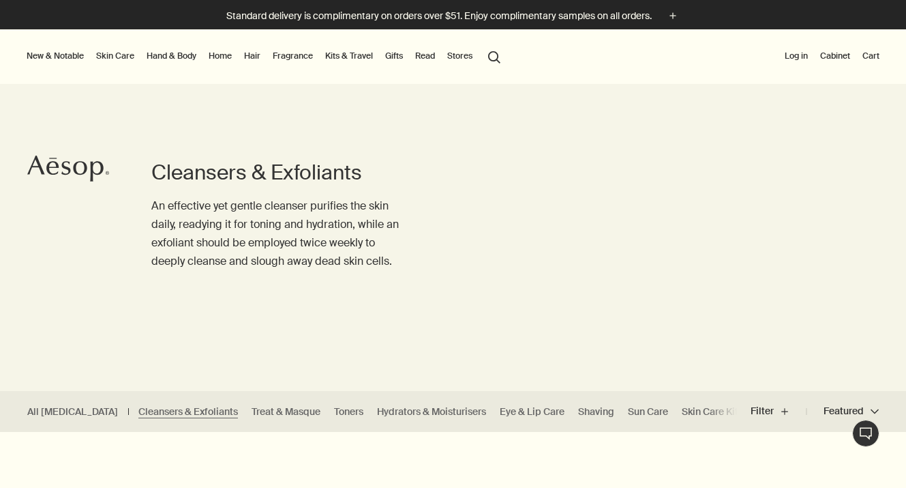
click at [107, 57] on link "Skin Care" at bounding box center [115, 56] width 44 height 16
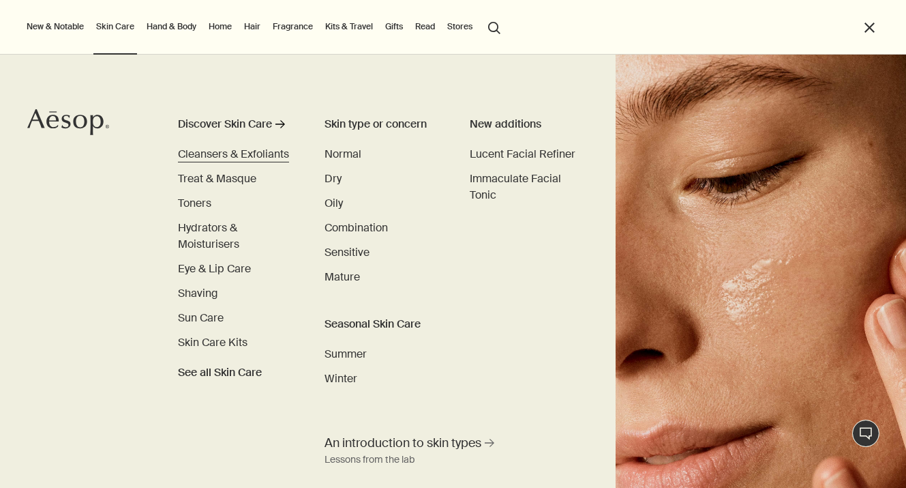
click at [252, 155] on span "Cleansers & Exfoliants" at bounding box center [233, 154] width 111 height 14
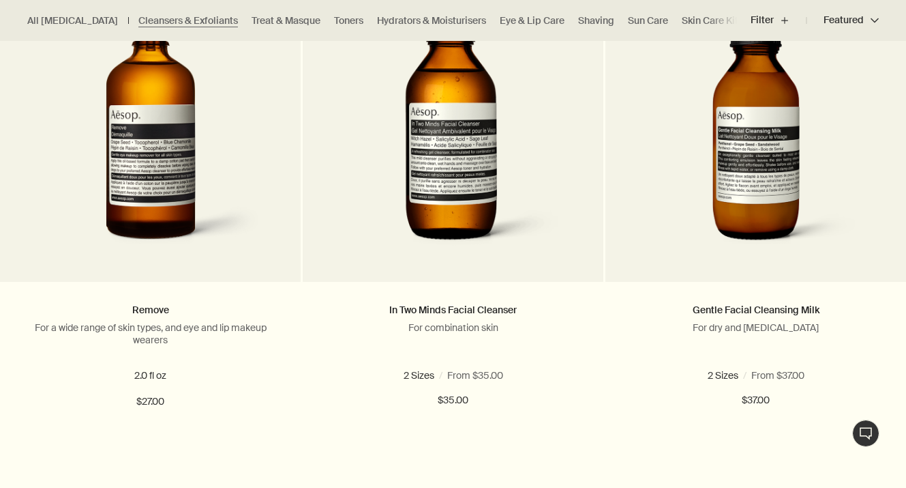
scroll to position [1463, 0]
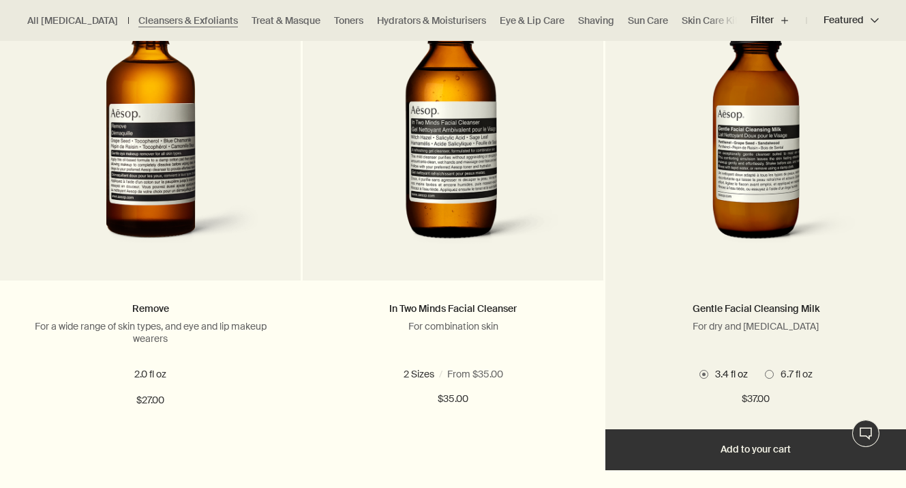
click at [769, 376] on span at bounding box center [769, 374] width 9 height 9
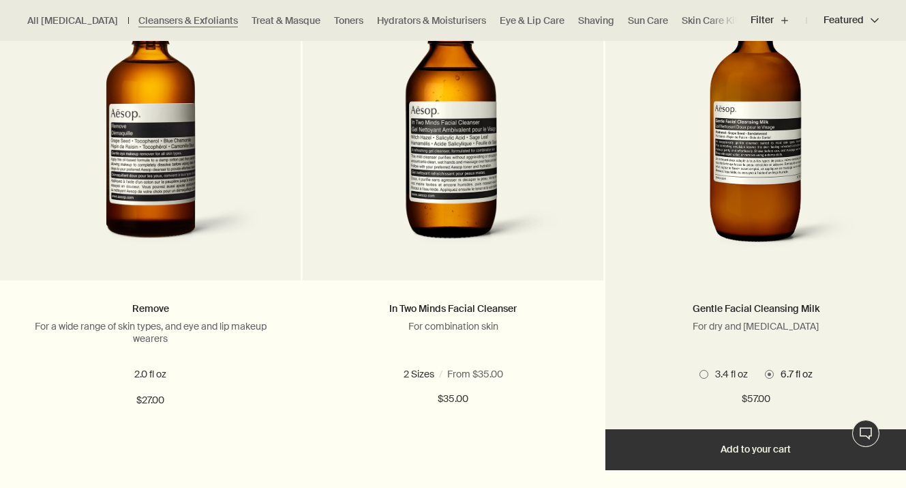
click at [735, 445] on button "Add Add to your cart" at bounding box center [756, 449] width 301 height 41
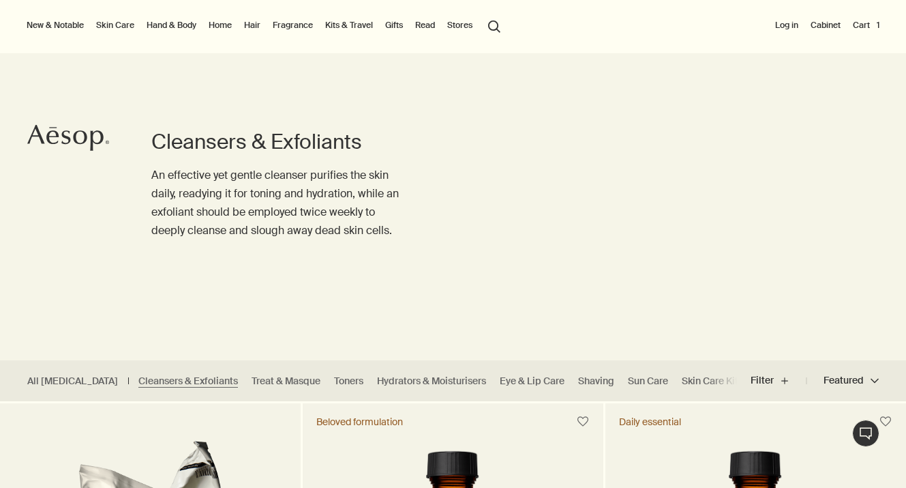
scroll to position [0, 0]
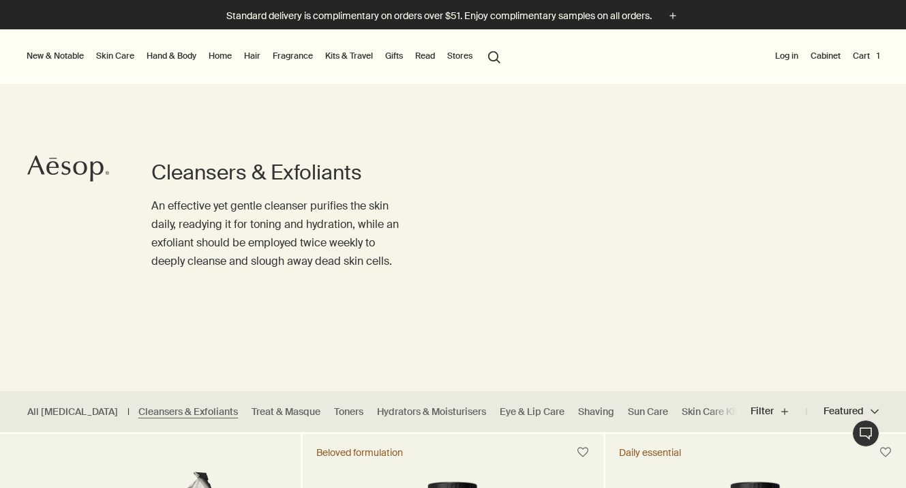
click at [120, 55] on link "Skin Care" at bounding box center [115, 56] width 44 height 16
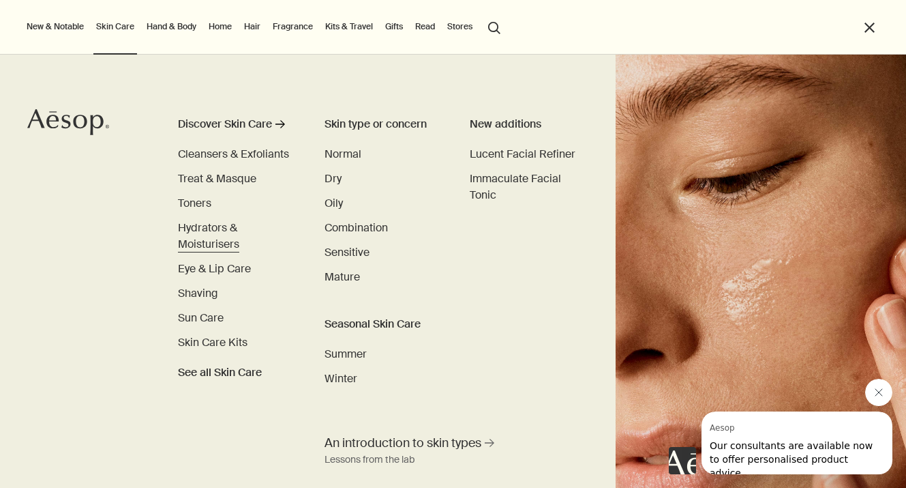
click at [203, 222] on span "Hydrators & Moisturisers" at bounding box center [208, 235] width 61 height 31
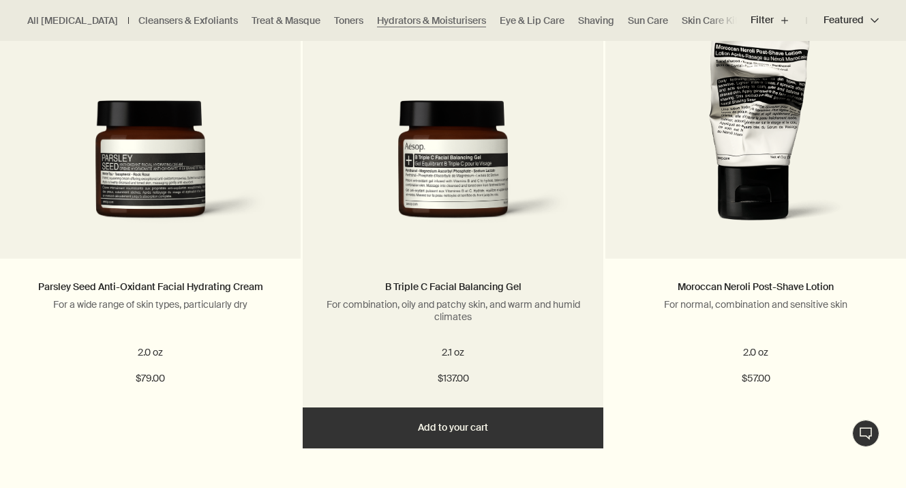
scroll to position [1485, 0]
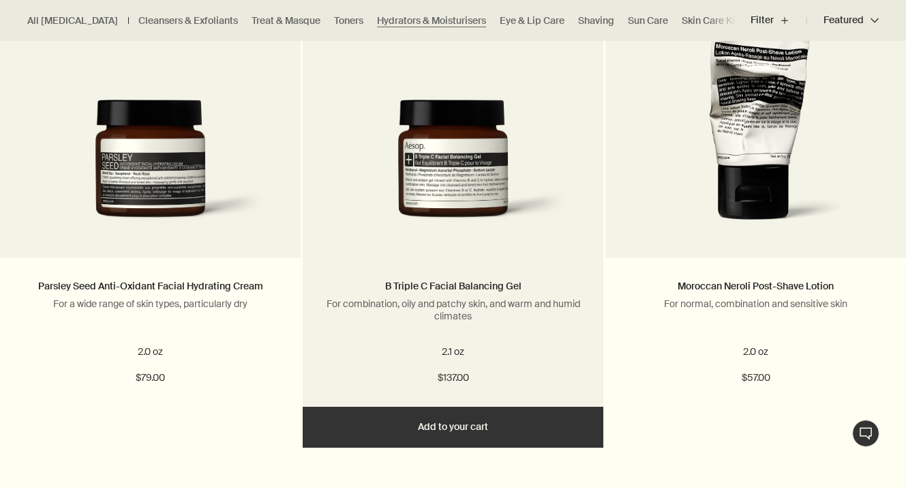
click at [420, 432] on button "Add Add to your cart" at bounding box center [453, 426] width 301 height 41
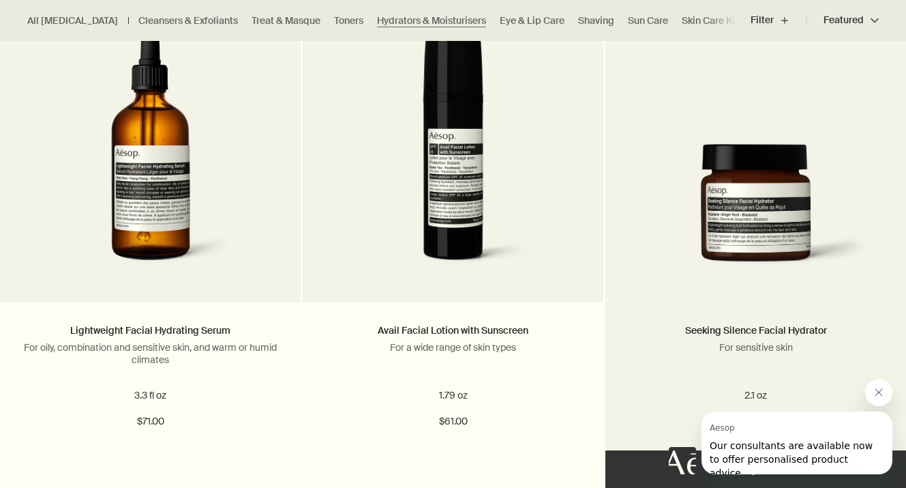
scroll to position [2451, 0]
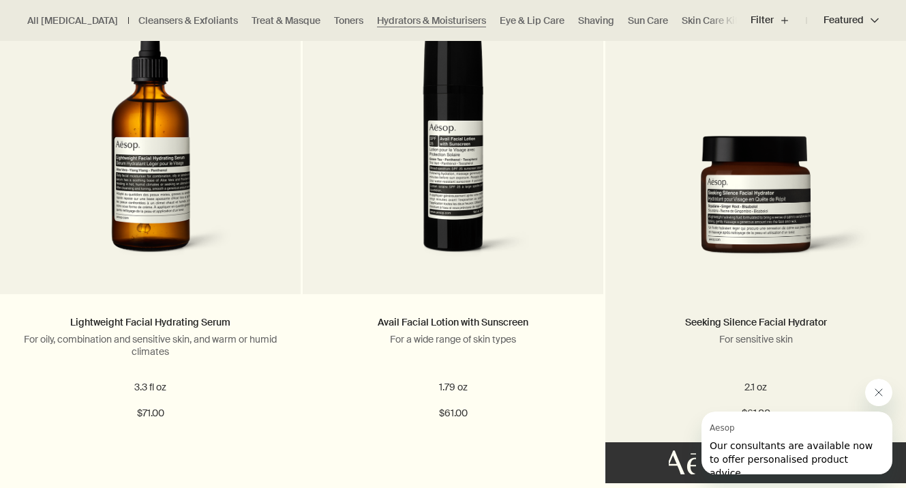
click at [726, 194] on img at bounding box center [756, 205] width 260 height 138
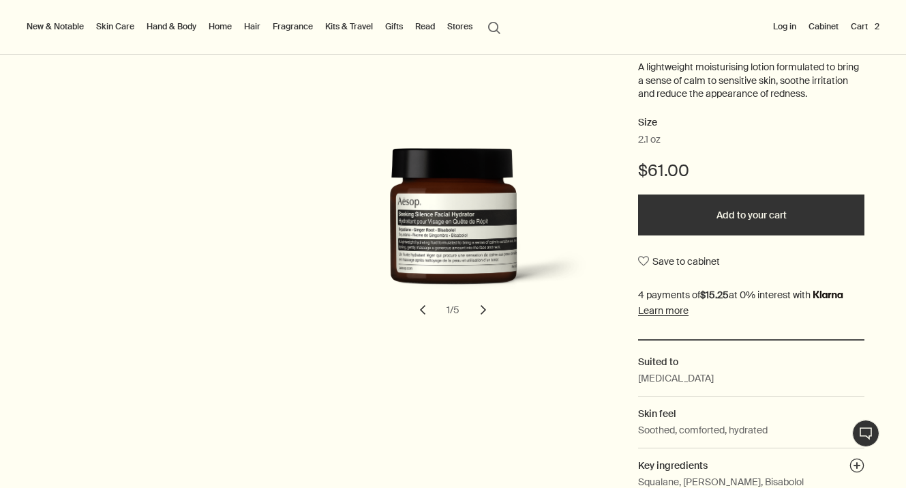
scroll to position [206, 0]
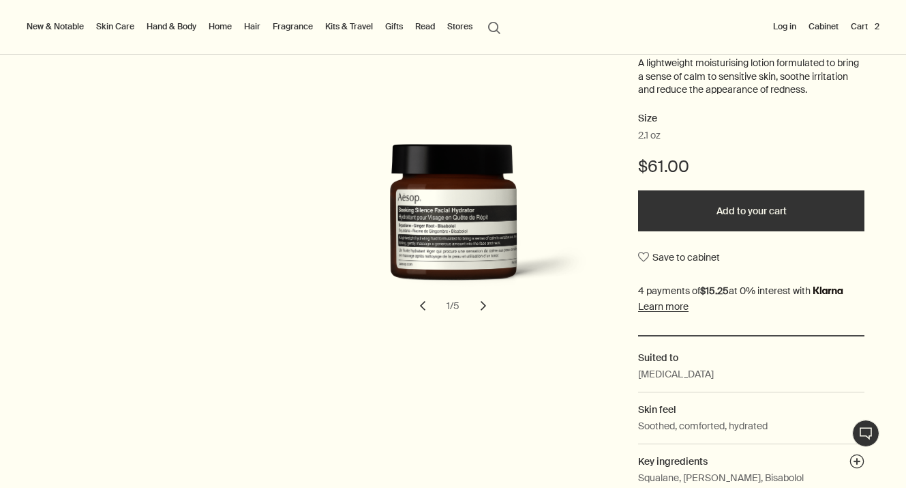
click at [479, 301] on button "chevron" at bounding box center [484, 306] width 30 height 30
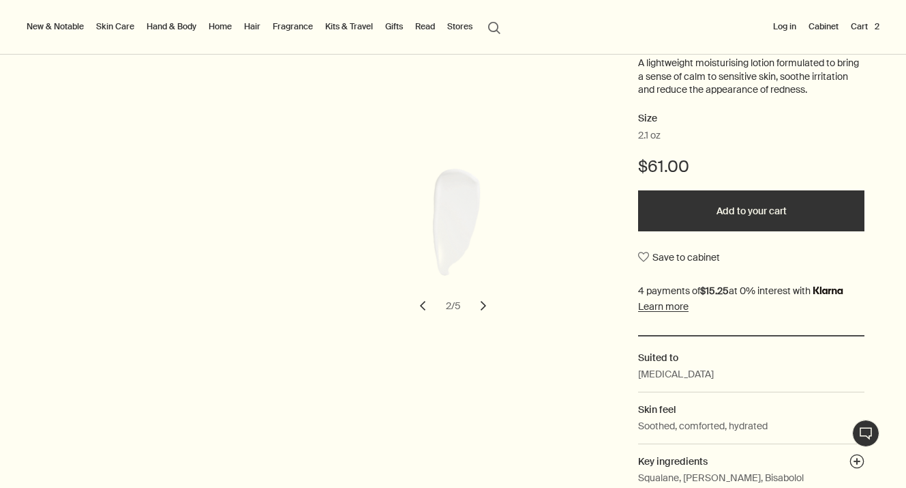
click at [479, 302] on button "chevron" at bounding box center [484, 306] width 30 height 30
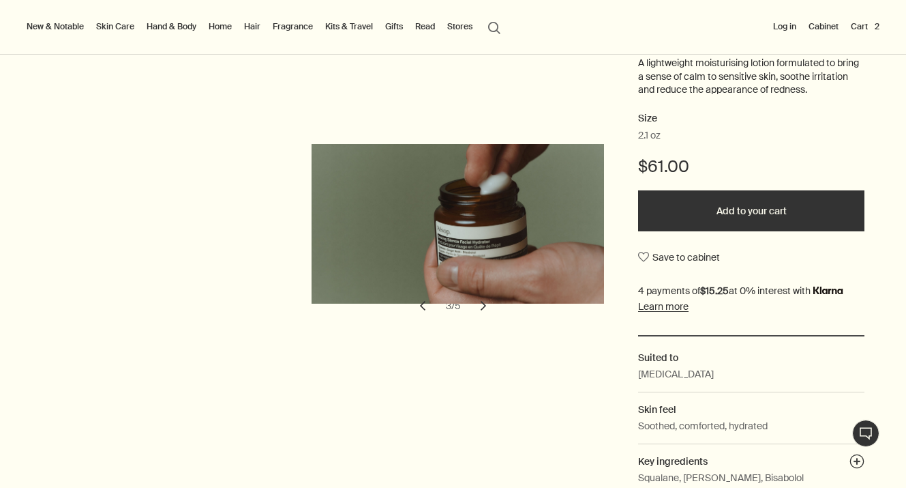
click at [479, 302] on button "chevron" at bounding box center [484, 306] width 30 height 30
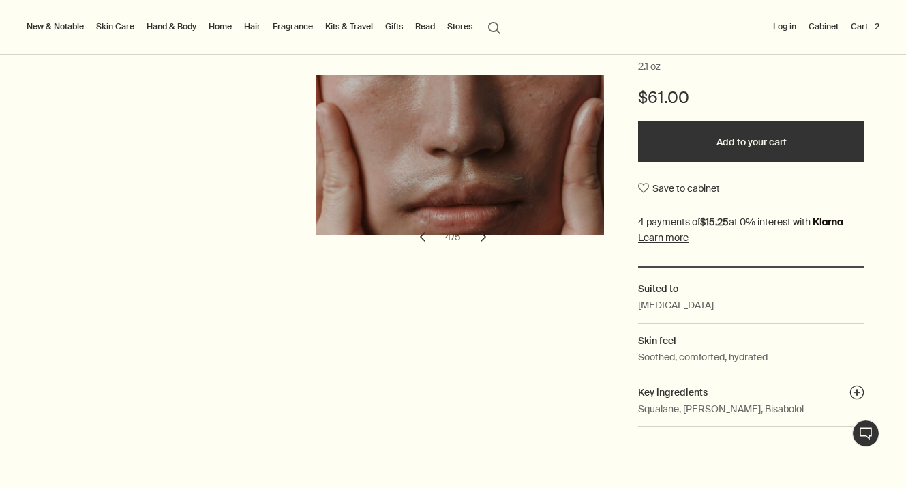
scroll to position [269, 0]
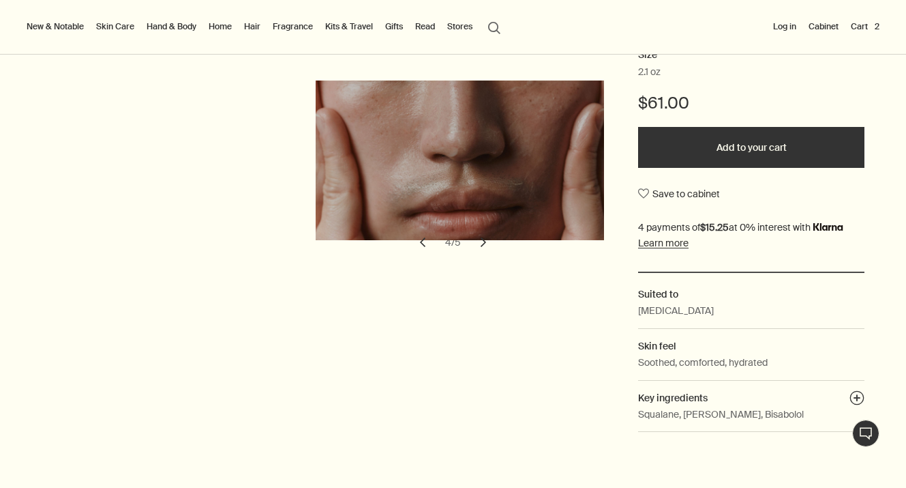
click at [485, 240] on button "chevron" at bounding box center [484, 242] width 30 height 30
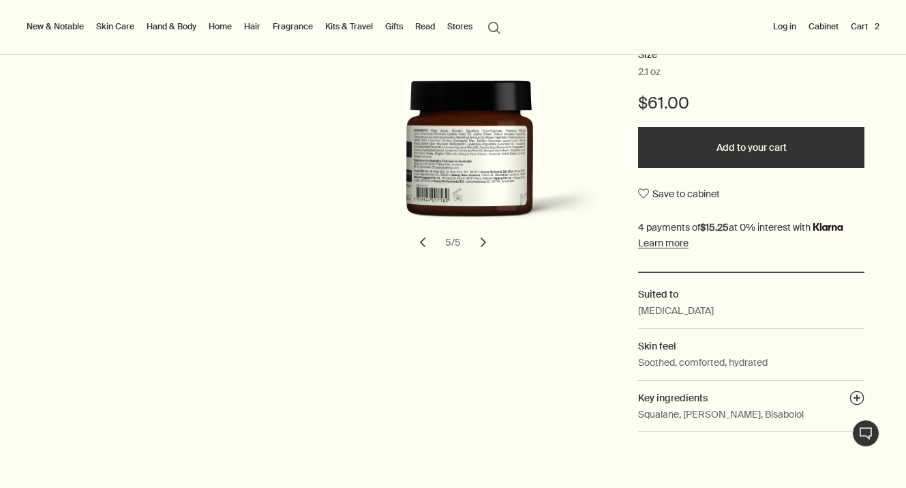
click at [485, 240] on button "chevron" at bounding box center [484, 242] width 30 height 30
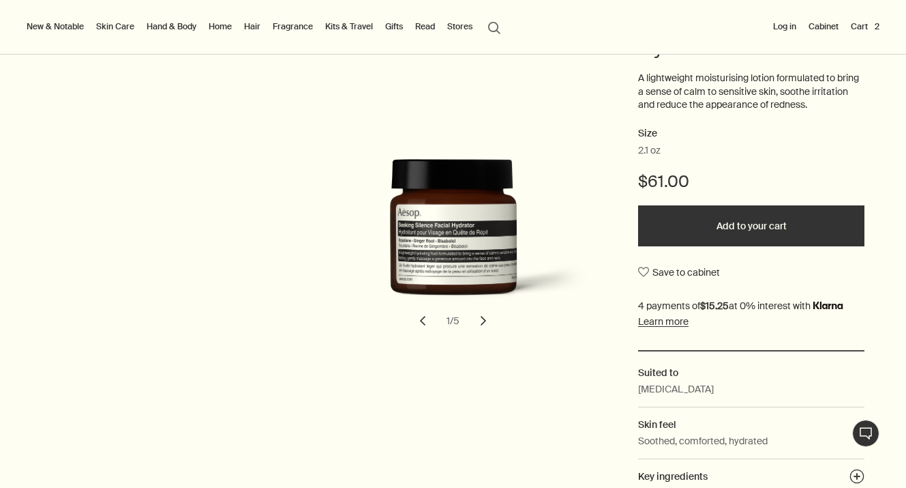
scroll to position [146, 0]
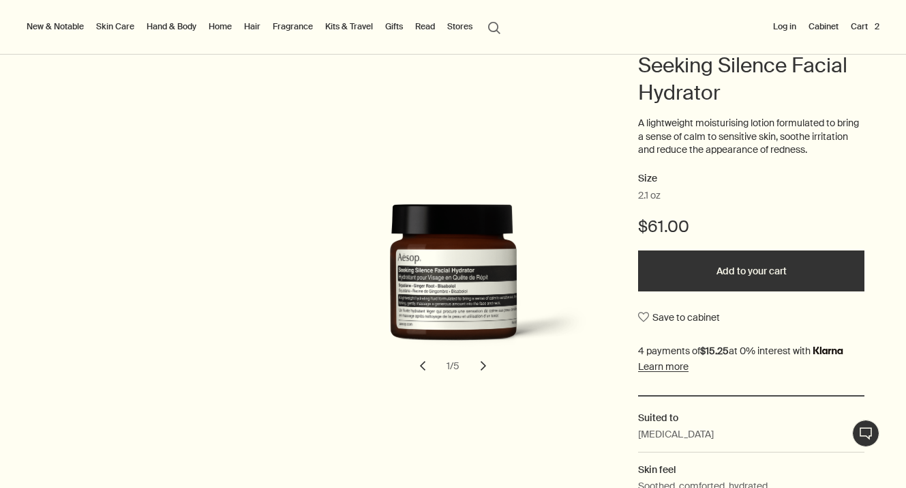
click at [703, 268] on button "Add to your cart" at bounding box center [751, 270] width 226 height 41
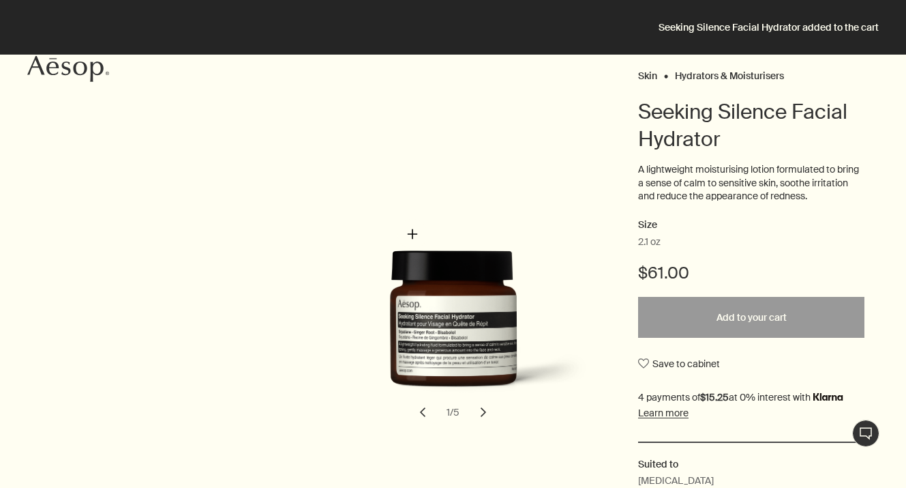
scroll to position [0, 0]
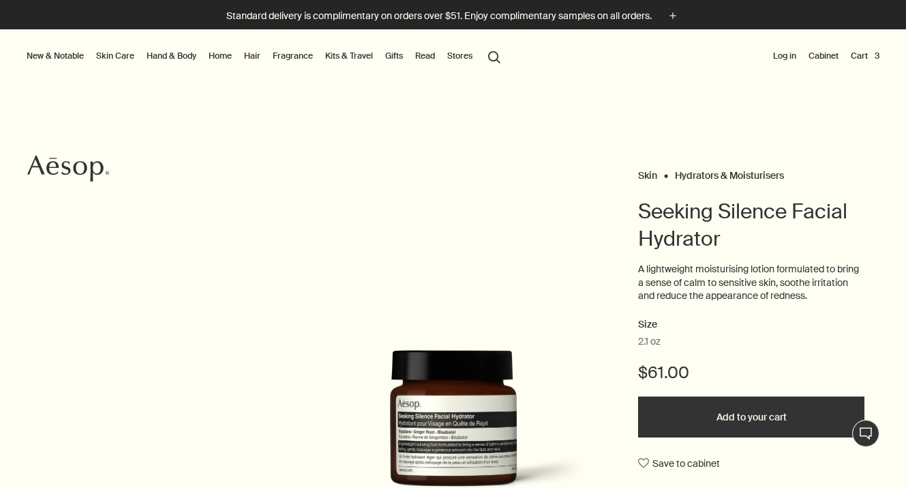
click at [867, 59] on button "Cart 3" at bounding box center [865, 56] width 34 height 16
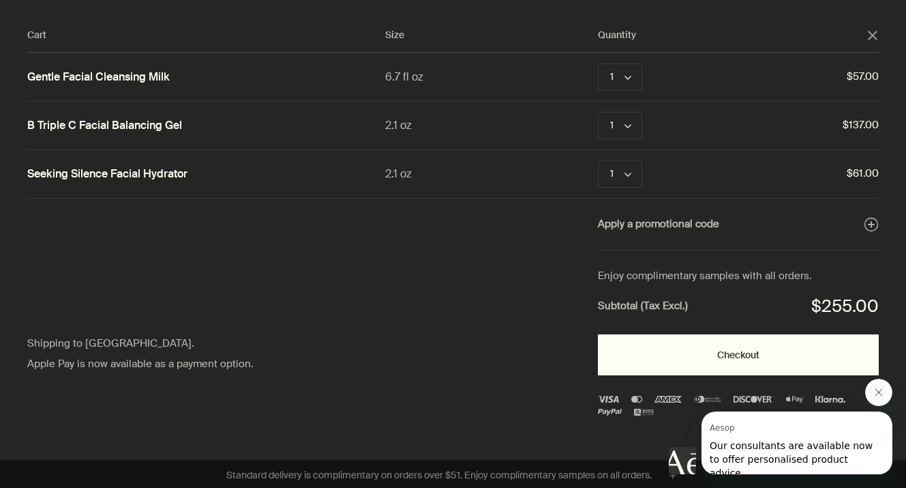
click at [770, 348] on button "Checkout" at bounding box center [738, 354] width 281 height 41
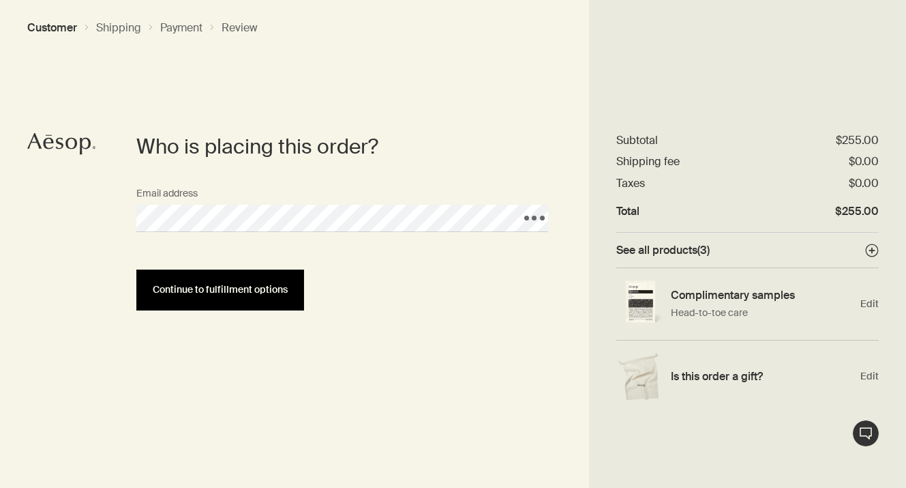
click at [224, 288] on span "Continue to fulfillment options" at bounding box center [220, 289] width 135 height 10
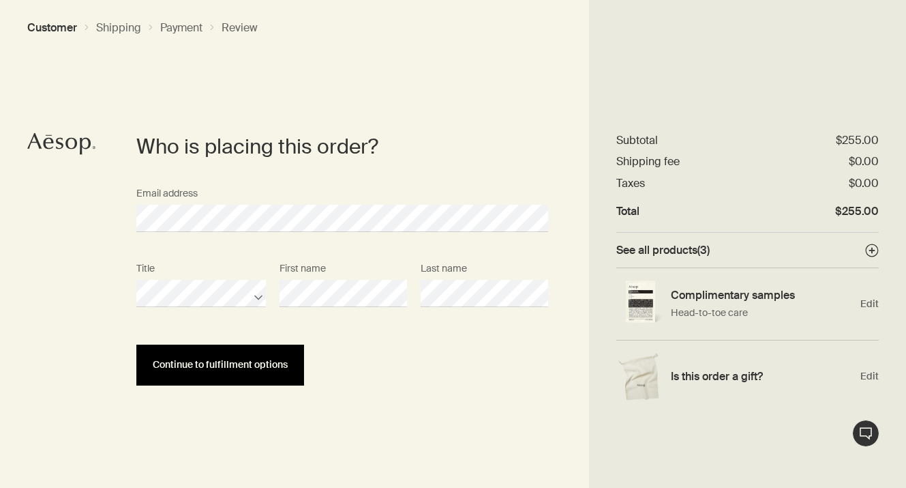
click at [208, 359] on button "Continue to fulfillment options" at bounding box center [220, 364] width 168 height 41
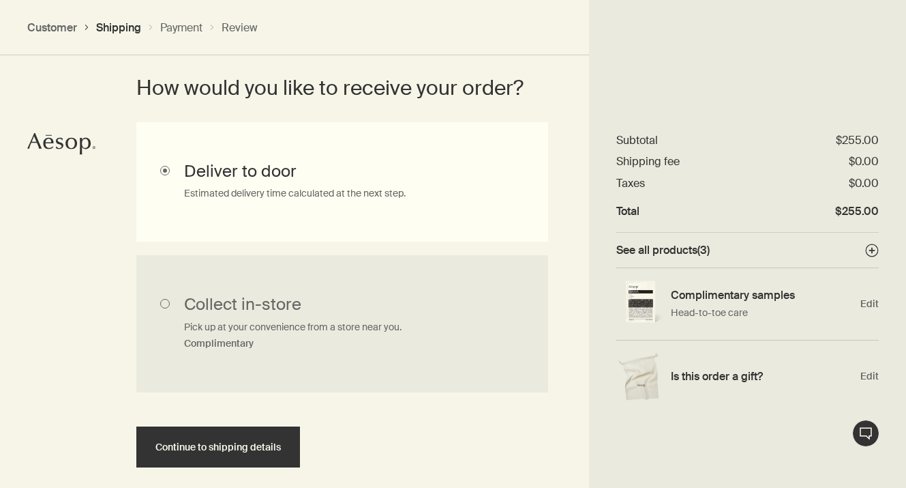
scroll to position [434, 0]
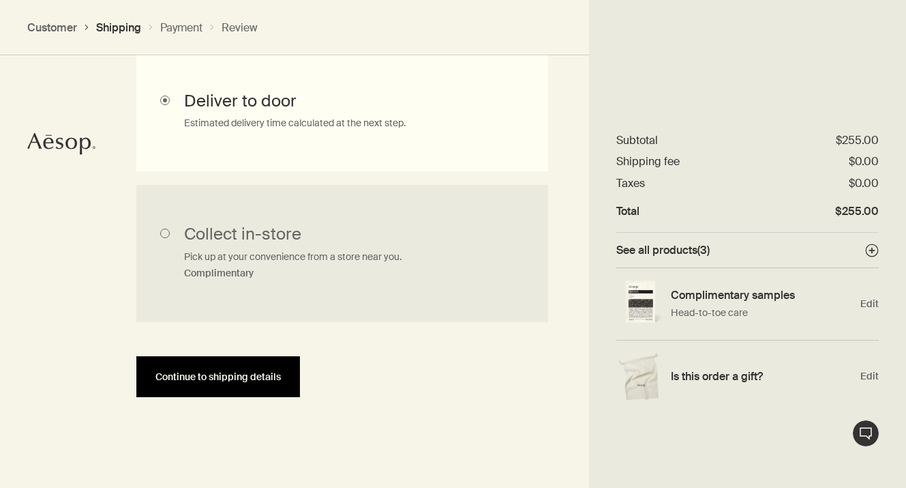
click at [210, 373] on span "Continue to shipping details" at bounding box center [217, 377] width 125 height 10
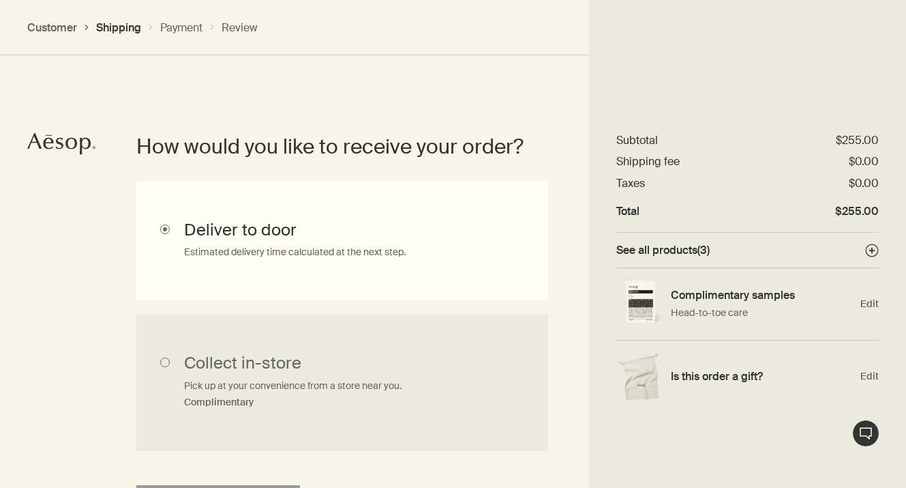
select select "US"
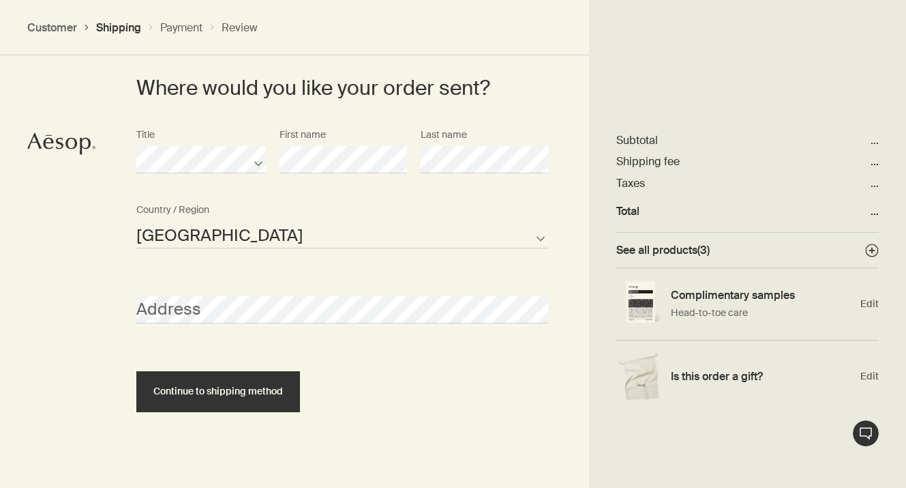
scroll to position [663, 0]
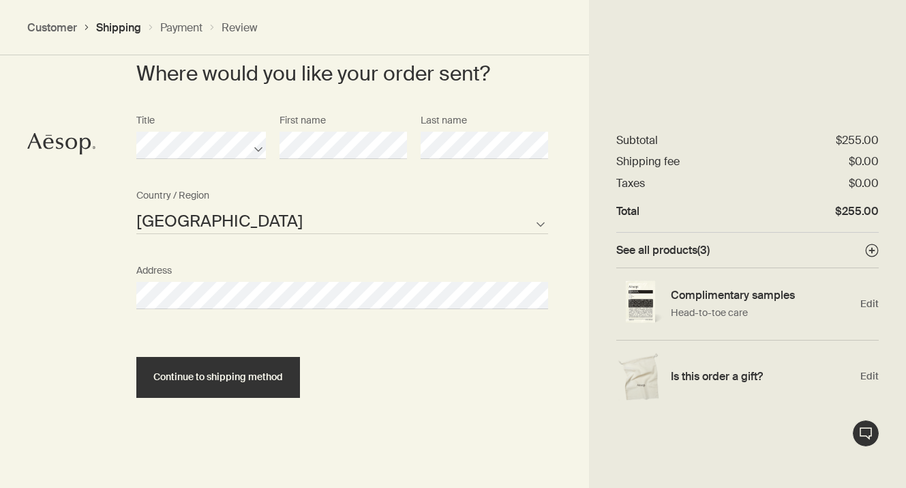
select select "US"
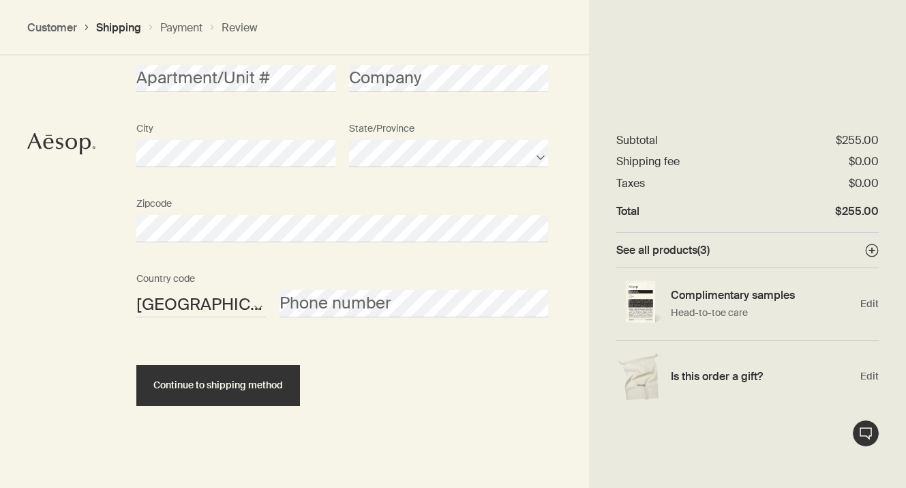
scroll to position [963, 0]
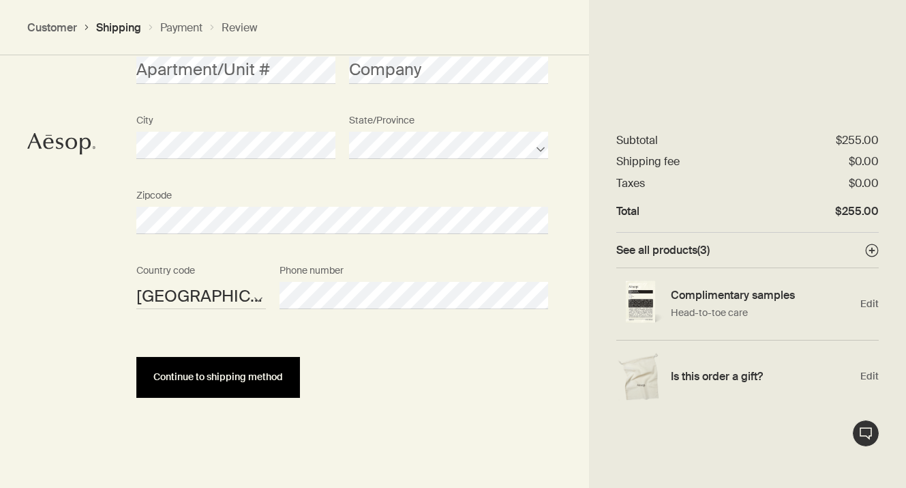
click at [224, 385] on button "Continue to shipping method" at bounding box center [218, 377] width 164 height 41
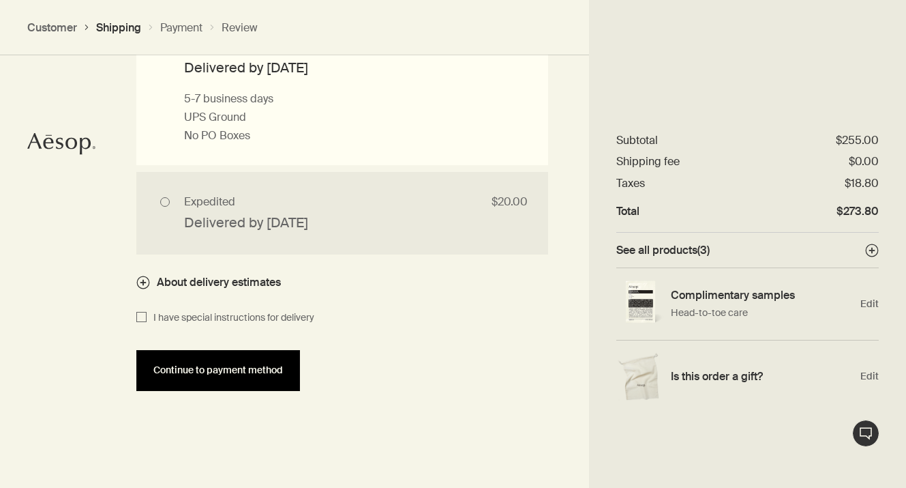
scroll to position [1386, 0]
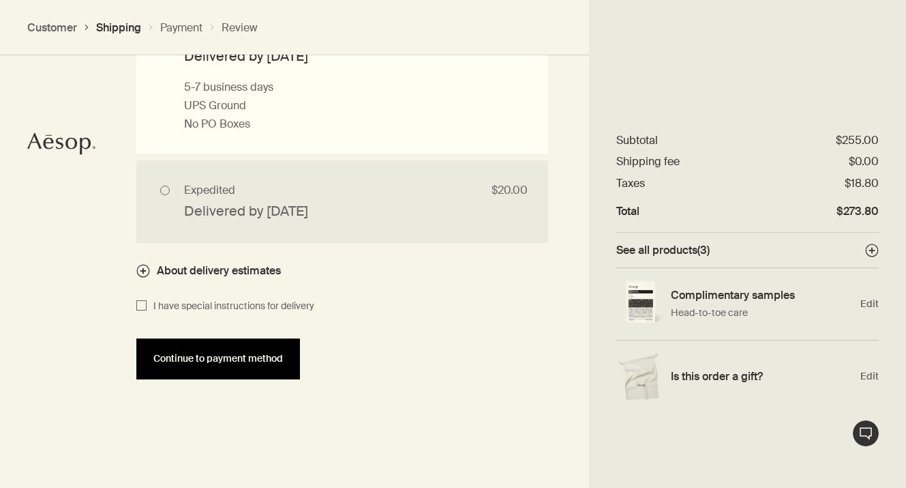
click at [181, 359] on span "Continue to payment method" at bounding box center [218, 358] width 130 height 10
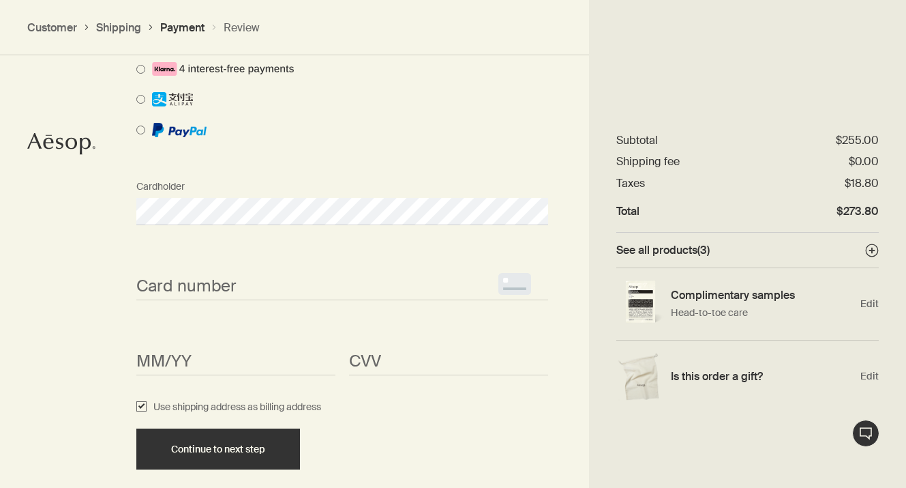
scroll to position [1160, 0]
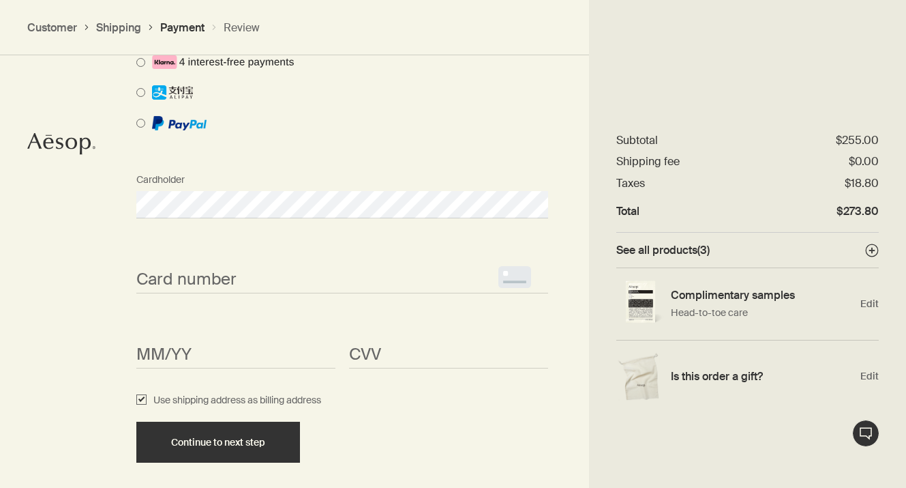
click at [194, 290] on span "<p>Your browser does not support iframes.</p>" at bounding box center [342, 279] width 412 height 27
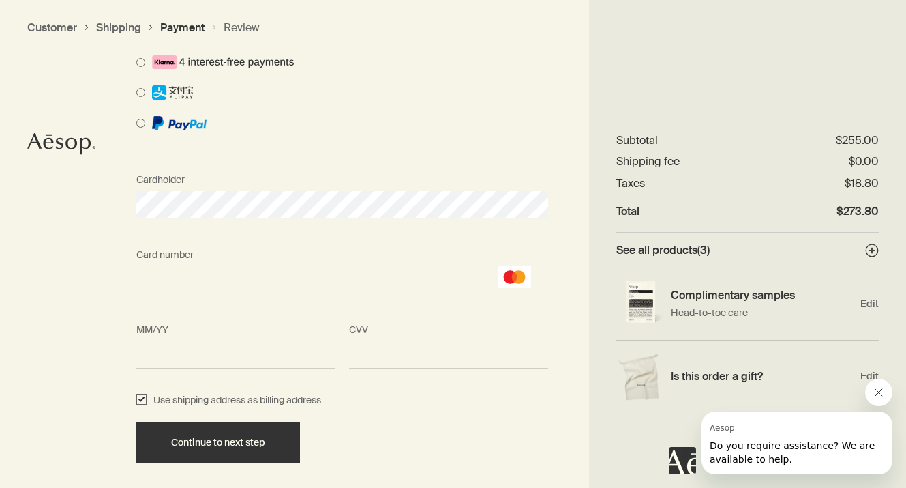
scroll to position [1225, 0]
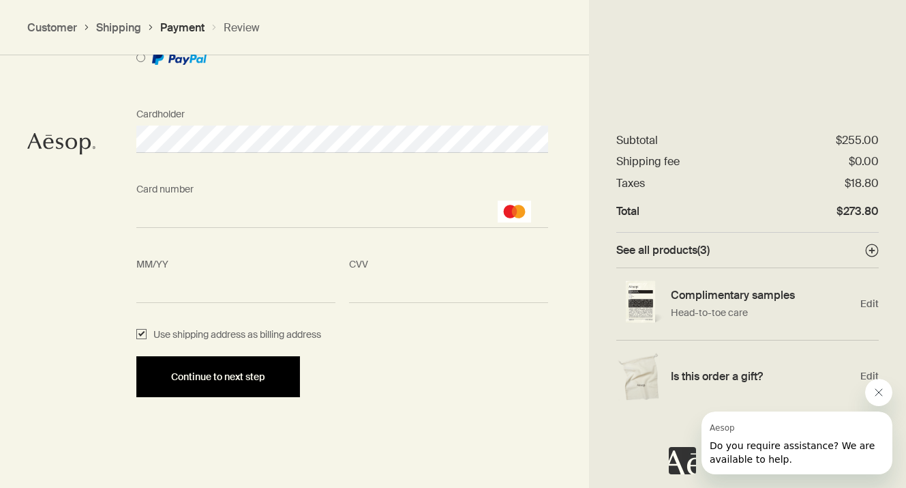
click at [267, 378] on div "Continue to next step" at bounding box center [218, 377] width 131 height 10
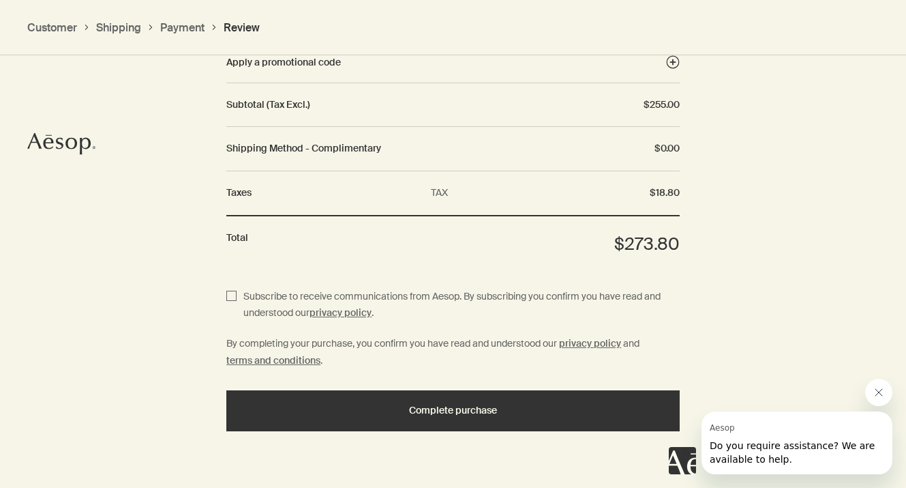
scroll to position [1724, 0]
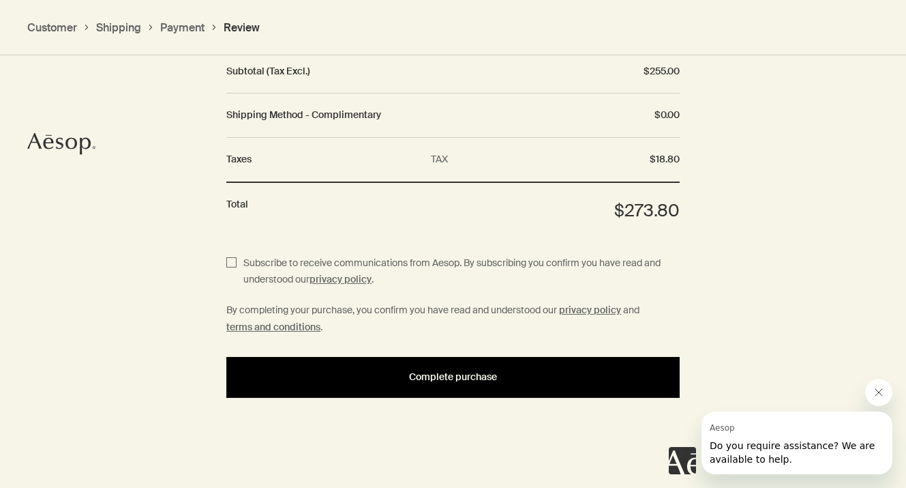
click at [288, 376] on div "Complete purchase" at bounding box center [453, 377] width 421 height 10
